Goal: Check status

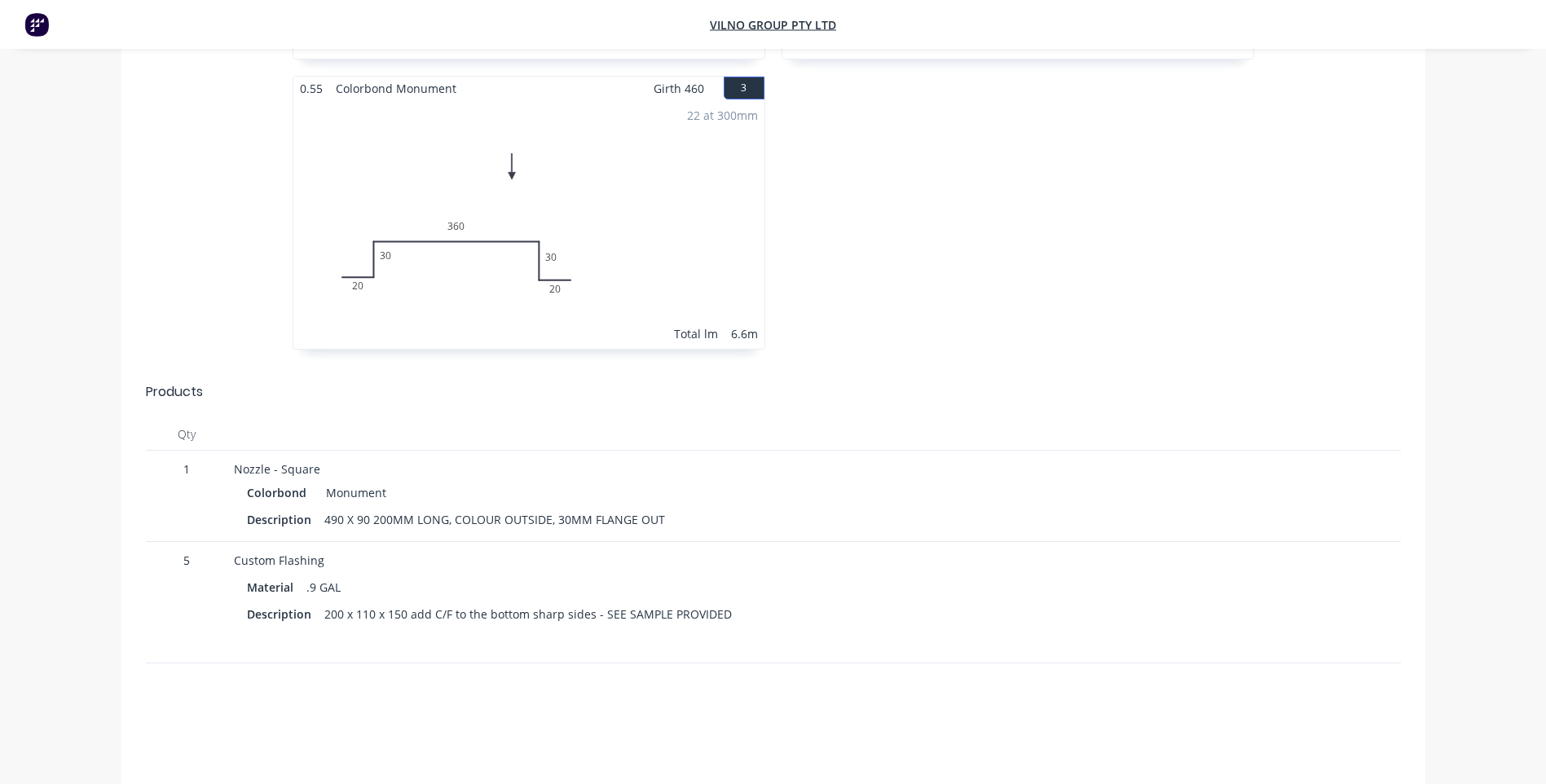
scroll to position [570, 0]
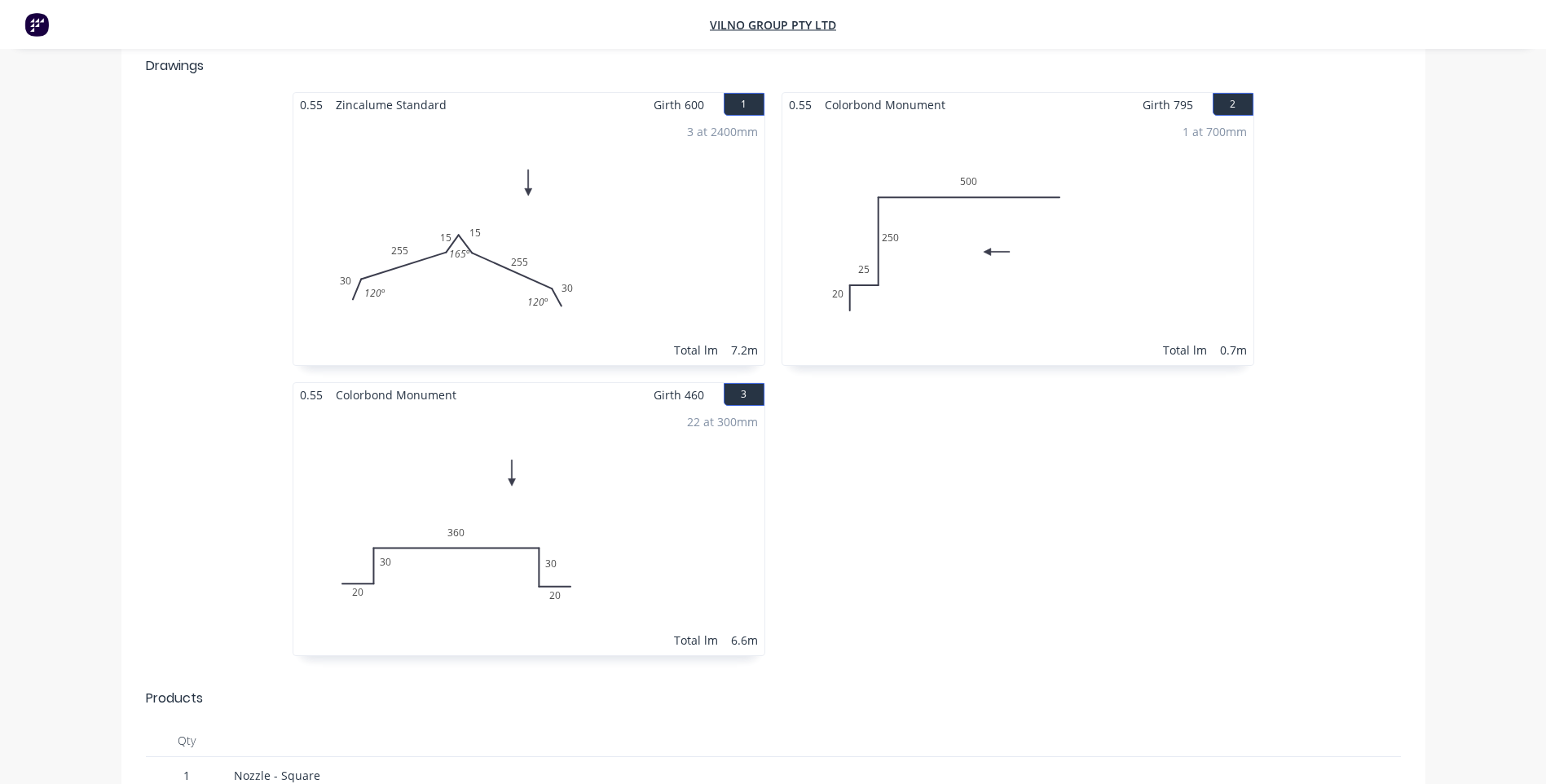
scroll to position [326, 0]
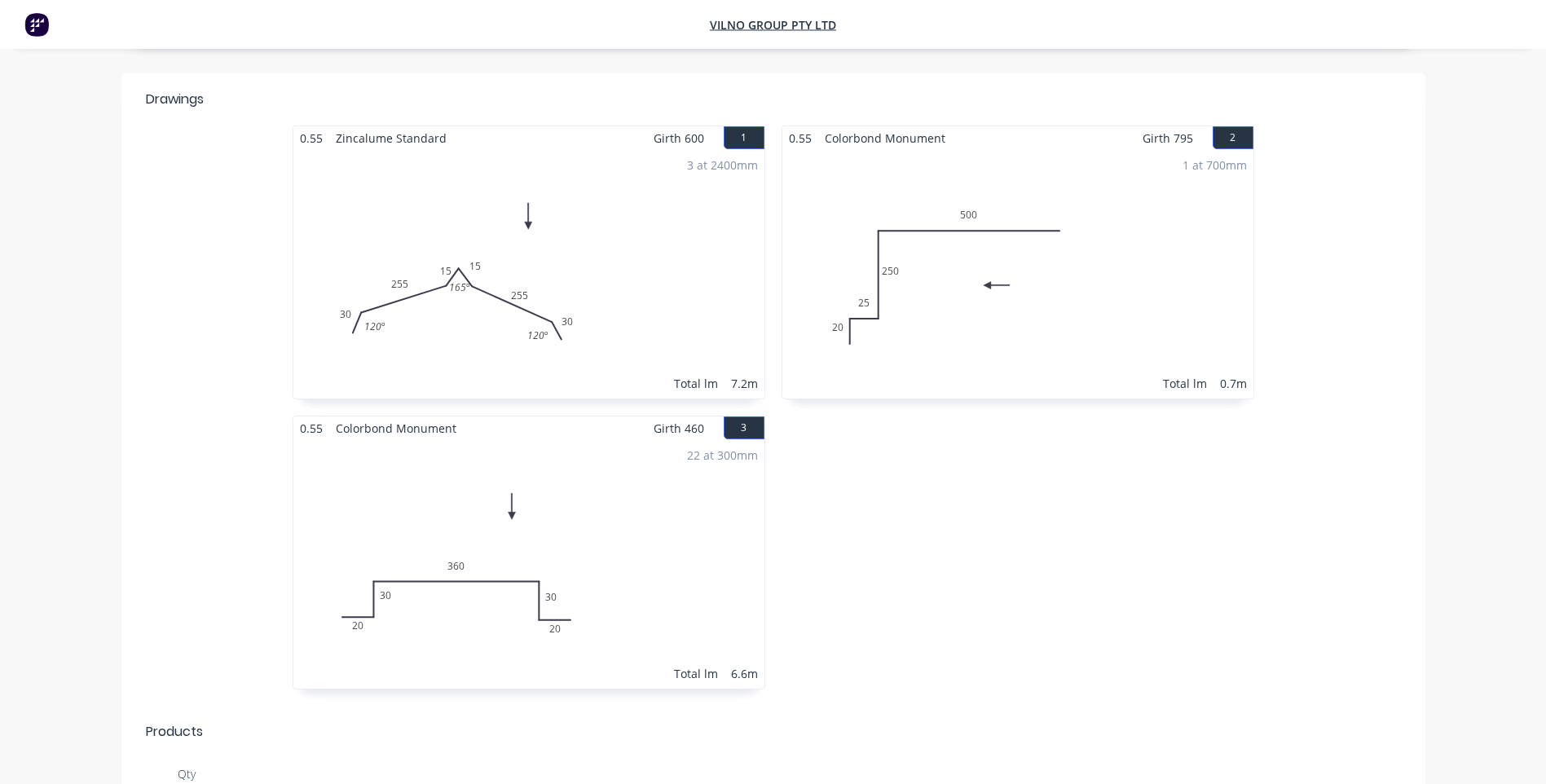
scroll to position [233, 0]
